Goal: Navigation & Orientation: Find specific page/section

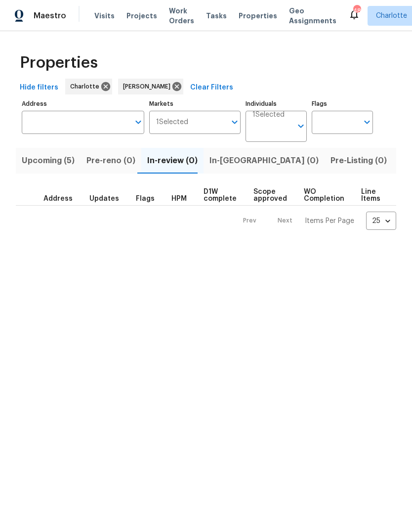
click at [67, 162] on span "Upcoming (5)" at bounding box center [48, 161] width 53 height 14
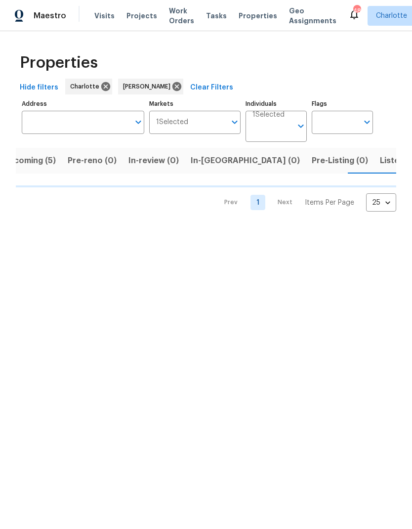
scroll to position [0, 19]
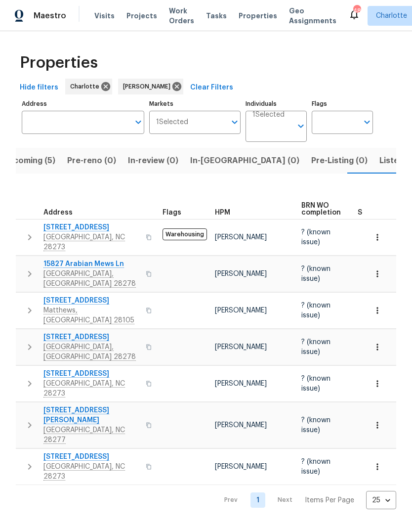
click at [128, 166] on span "In-review (0)" at bounding box center [153, 161] width 50 height 14
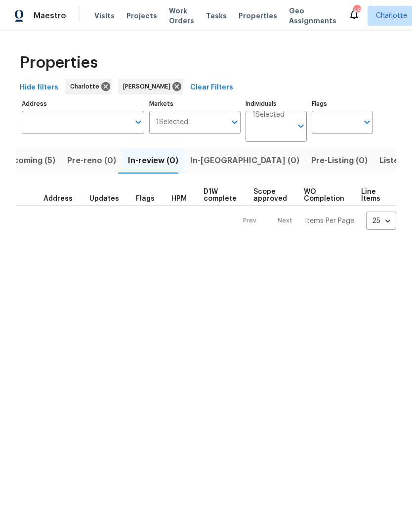
click at [189, 173] on button "In-reno (0)" at bounding box center [244, 161] width 121 height 26
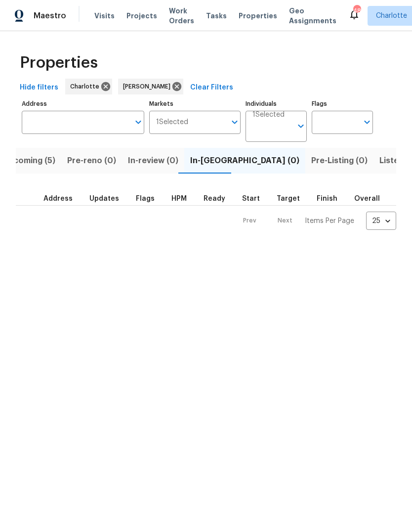
click at [22, 168] on span "Upcoming (5)" at bounding box center [28, 161] width 53 height 14
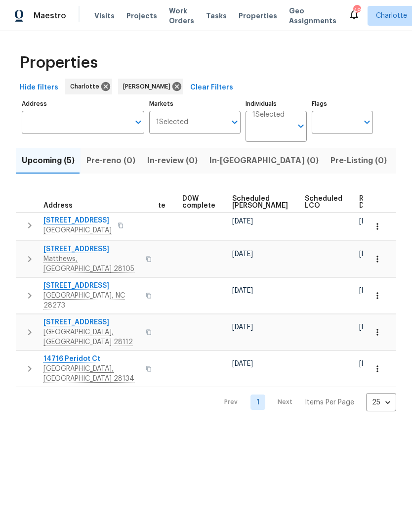
scroll to position [0, 258]
click at [360, 207] on span "Ready Date" at bounding box center [371, 202] width 22 height 14
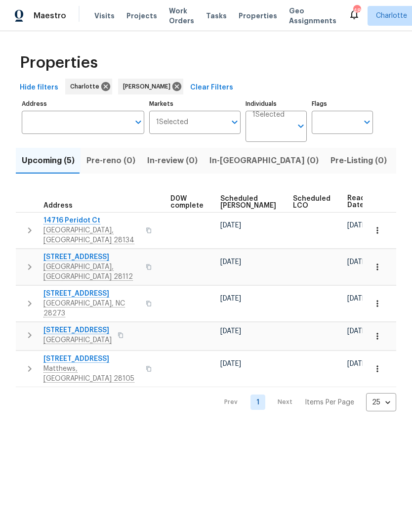
scroll to position [0, 270]
click at [346, 427] on html "Maestro Visits Projects Work Orders Tasks Properties Geo Assignments 48 Charlot…" at bounding box center [206, 213] width 412 height 427
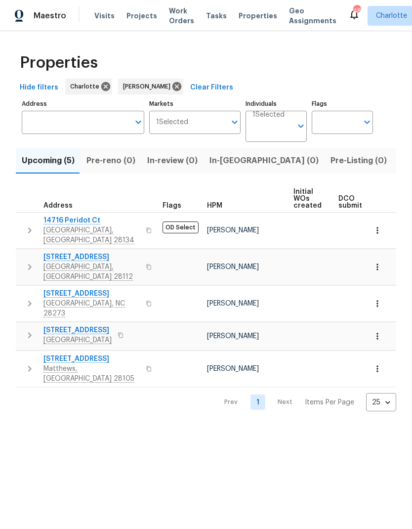
scroll to position [0, 0]
